Goal: Browse casually: Explore the website without a specific task or goal

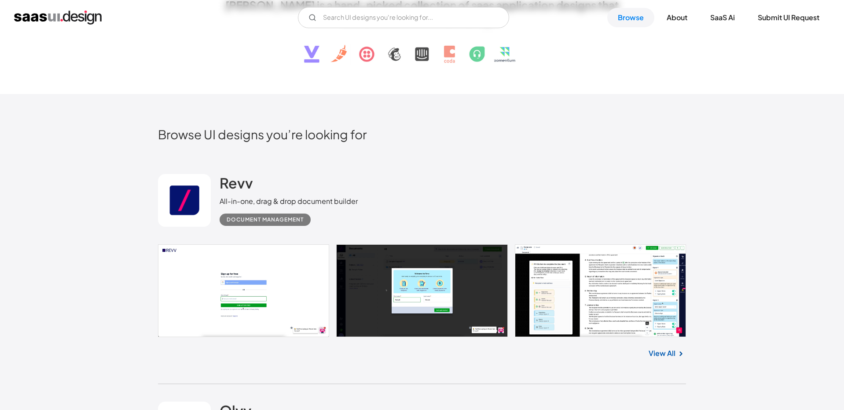
scroll to position [151, 0]
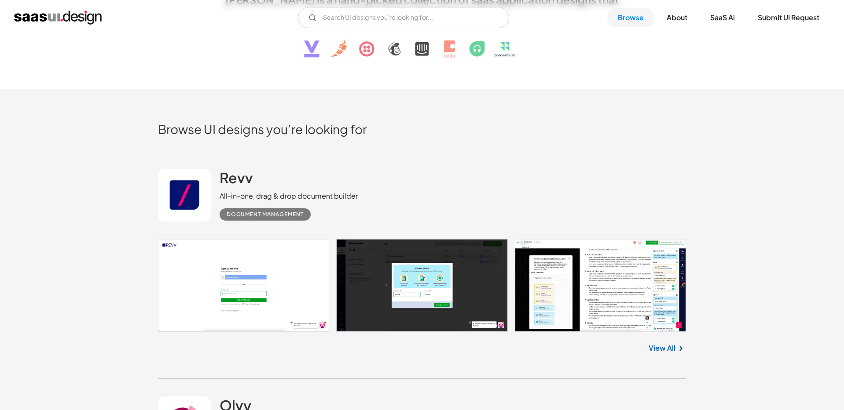
click at [403, 56] on img at bounding box center [422, 42] width 267 height 46
click at [395, 51] on img at bounding box center [422, 42] width 267 height 46
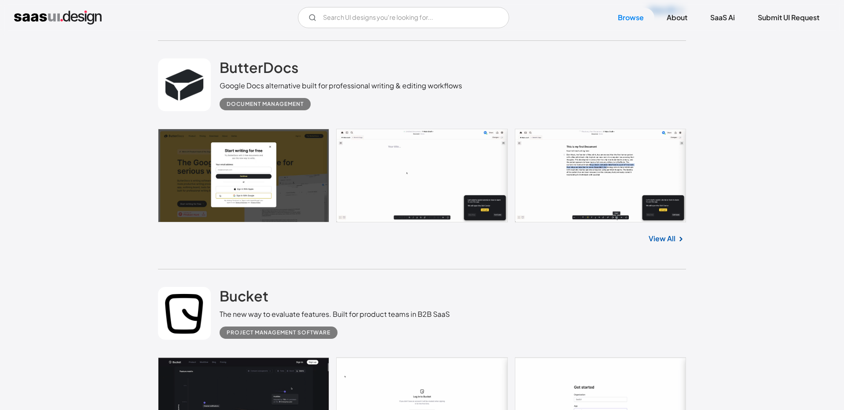
scroll to position [2358, 0]
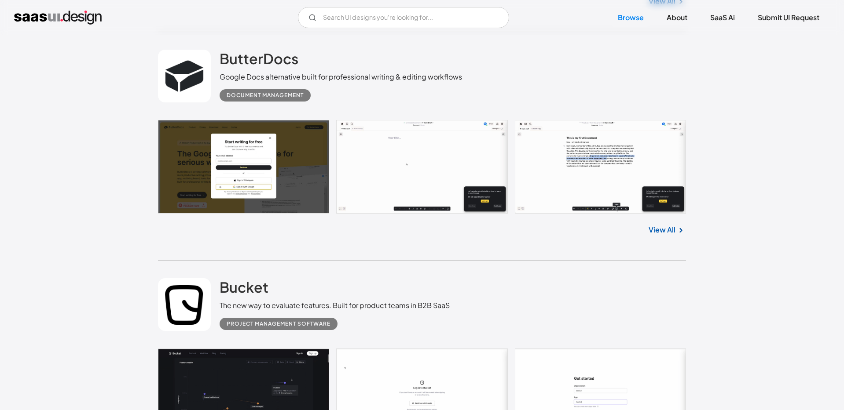
click at [262, 95] on div "Document Management" at bounding box center [265, 95] width 77 height 11
click at [264, 63] on h2 "ButterDocs" at bounding box center [258, 59] width 79 height 18
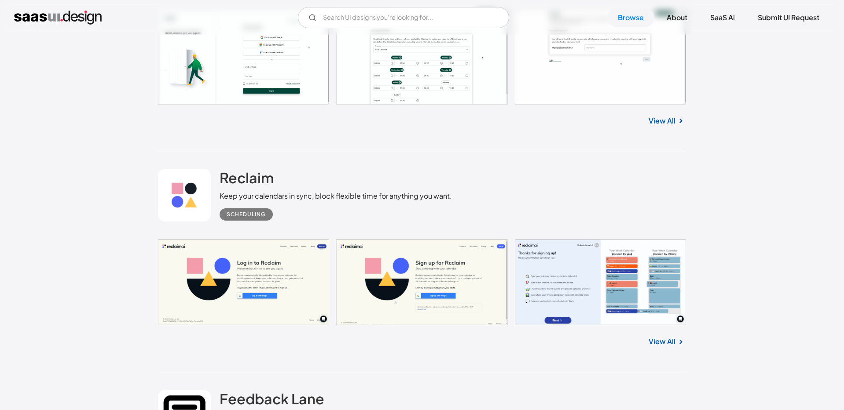
scroll to position [5495, 0]
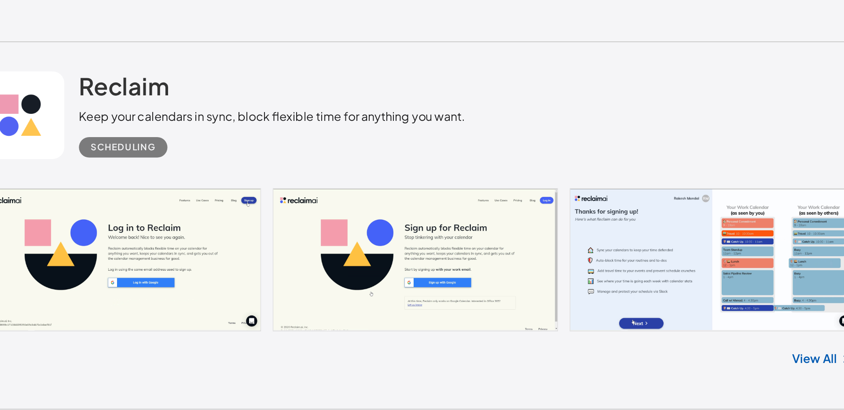
click at [423, 241] on link at bounding box center [422, 250] width 528 height 86
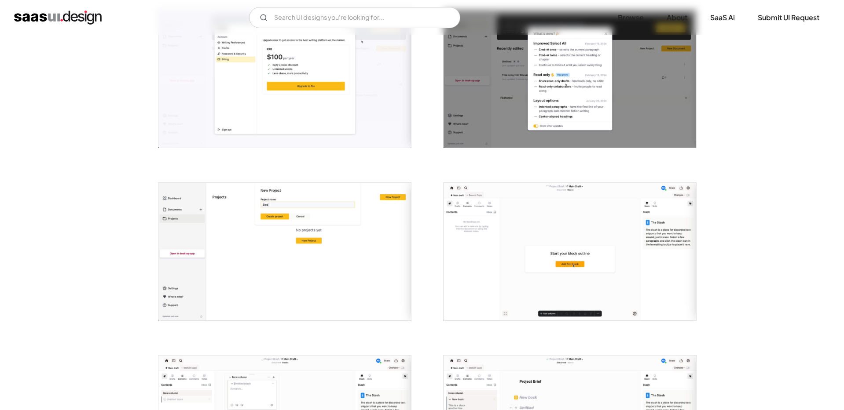
scroll to position [2113, 0]
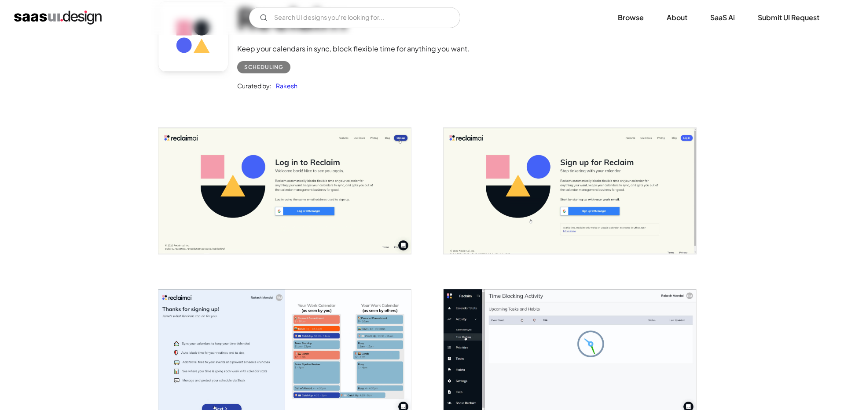
scroll to position [76, 0]
